Goal: Navigation & Orientation: Find specific page/section

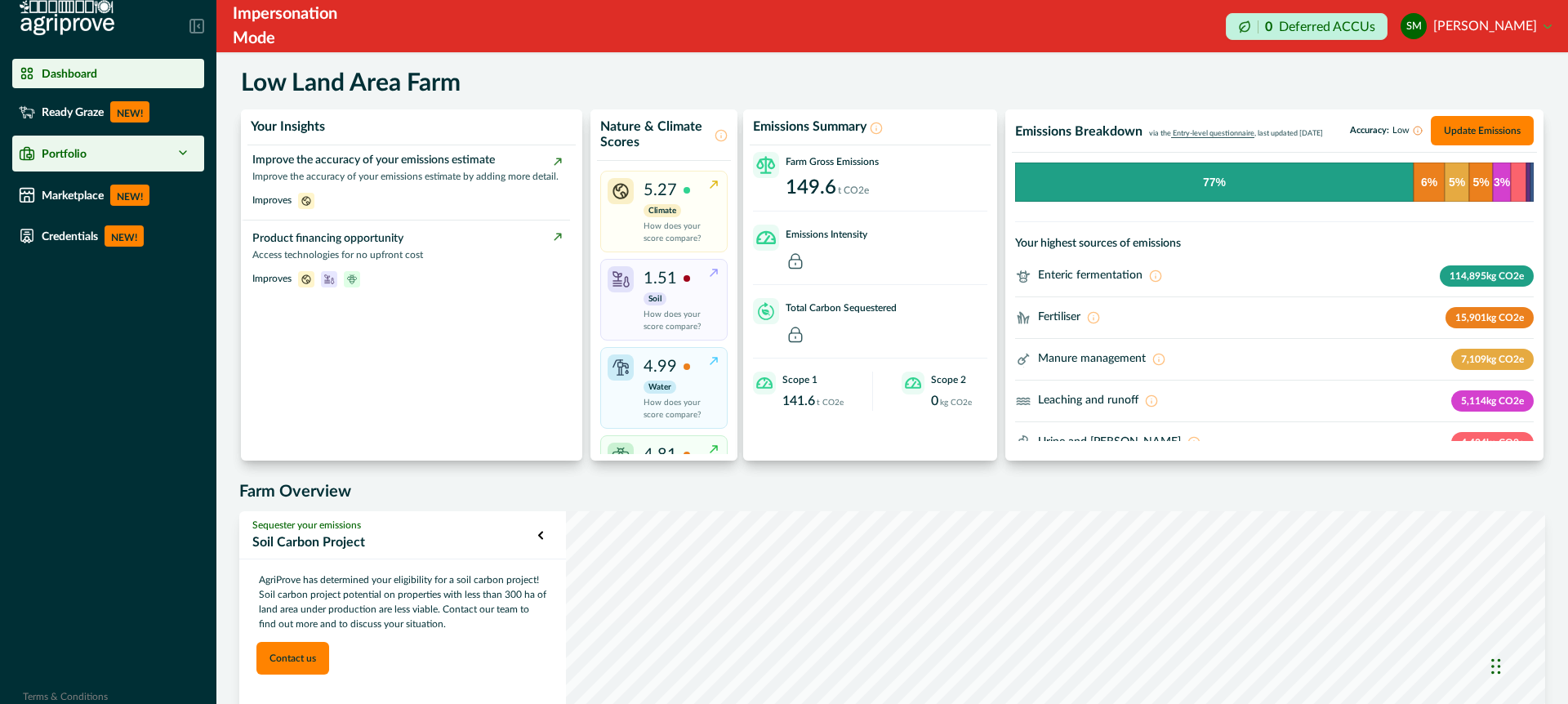
click at [90, 154] on div "Portfolio" at bounding box center [108, 153] width 179 height 23
click at [182, 154] on icon at bounding box center [182, 152] width 13 height 13
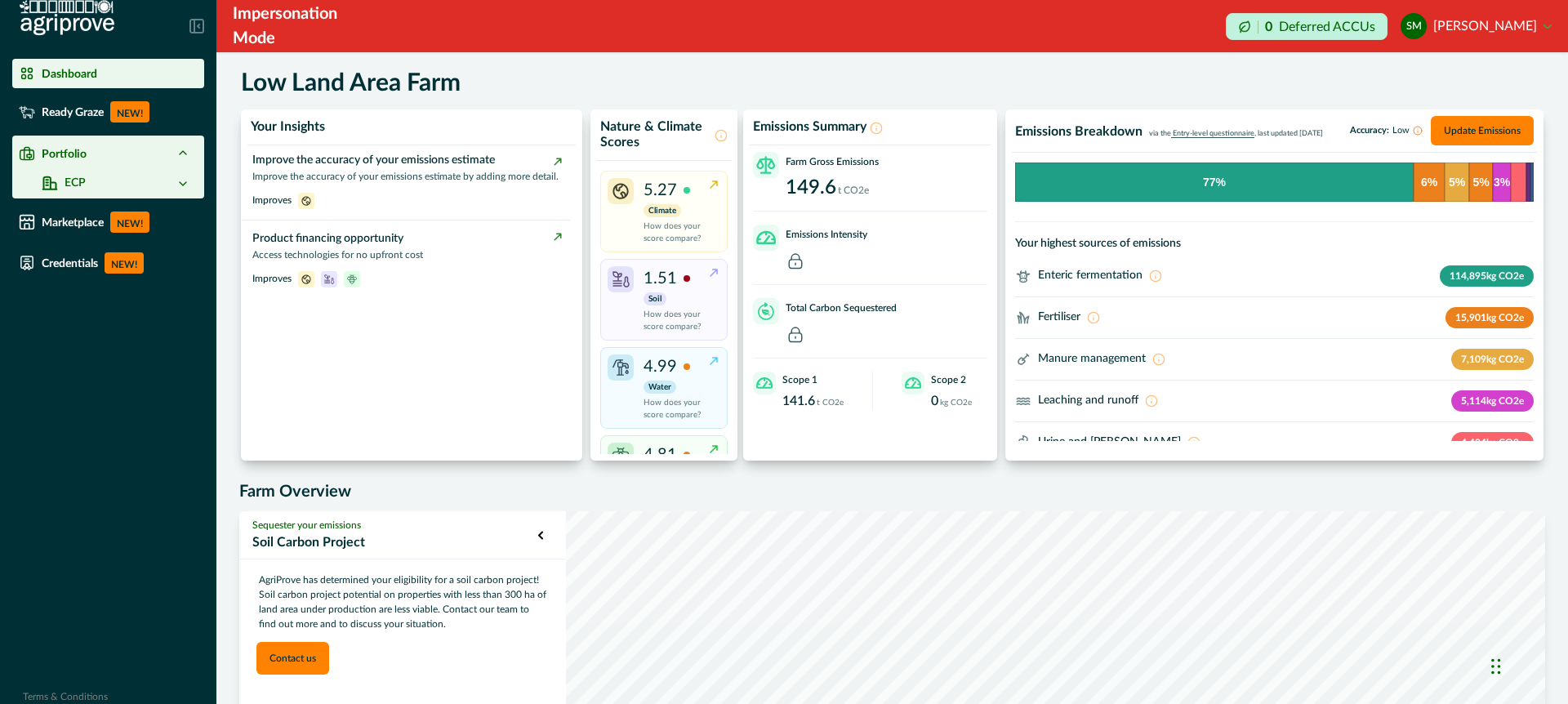
click at [181, 182] on polyline at bounding box center [182, 183] width 7 height 3
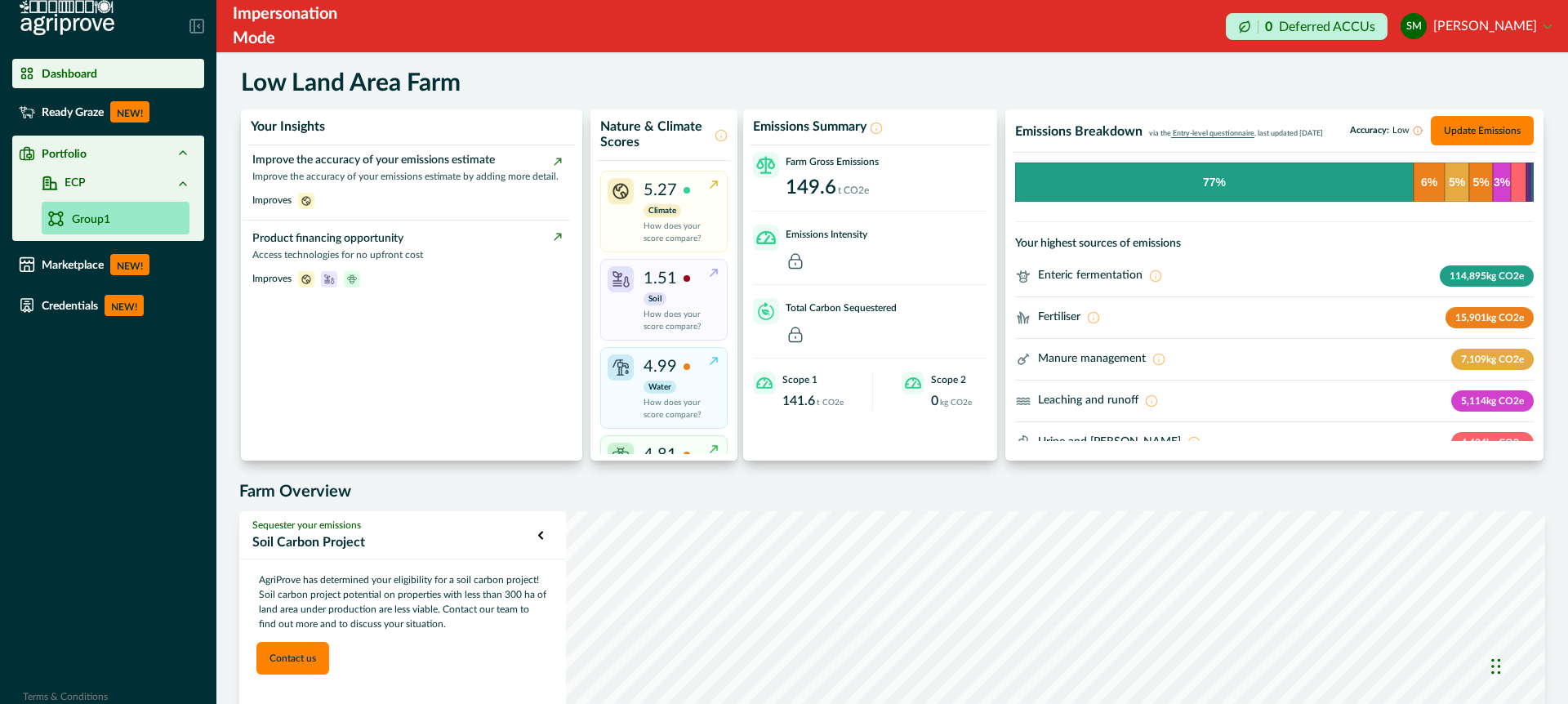
click at [98, 218] on p "Group1" at bounding box center [90, 219] width 39 height 17
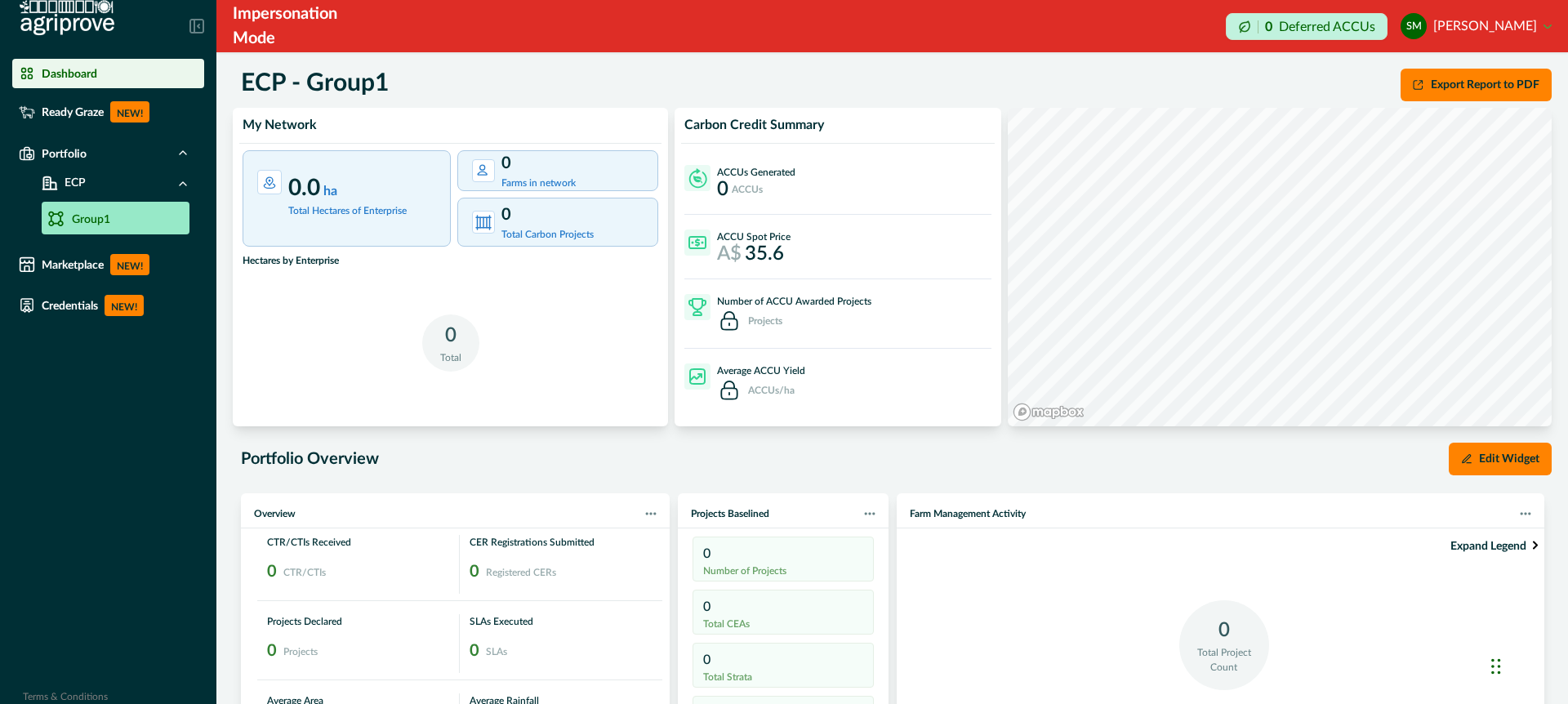
click at [81, 73] on p "Dashboard" at bounding box center [69, 73] width 56 height 13
